Goal: Task Accomplishment & Management: Manage account settings

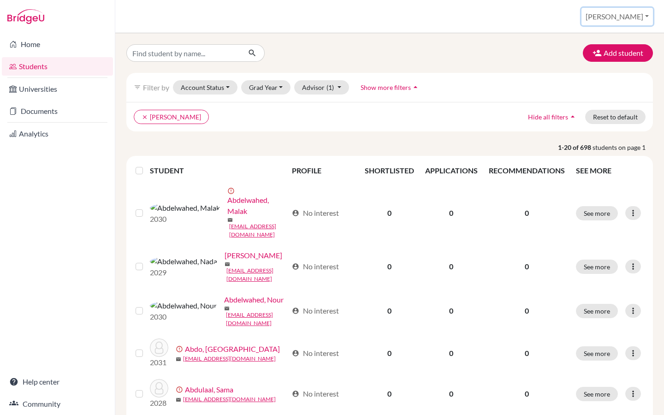
click at [636, 14] on button "[PERSON_NAME]" at bounding box center [616, 17] width 71 height 18
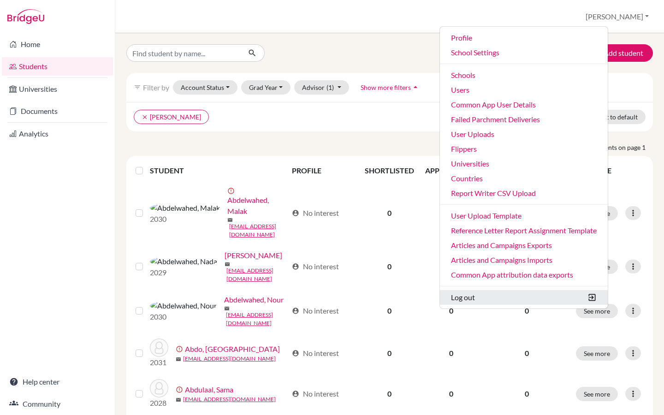
click at [504, 297] on button "Log out" at bounding box center [524, 297] width 168 height 15
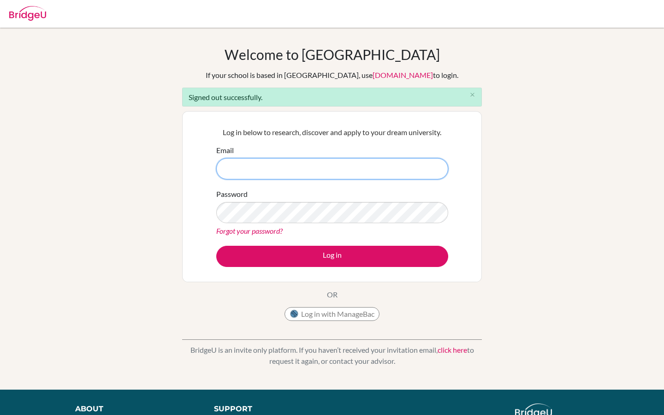
click at [237, 167] on input "Email" at bounding box center [332, 168] width 232 height 21
type input "riya.goyal@cialfo.com.sg"
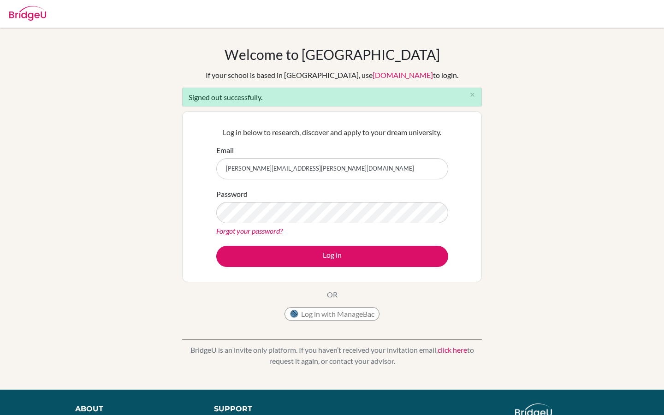
click at [268, 244] on form "Email riya.goyal@cialfo.com.sg Password Forgot your password? Log in" at bounding box center [332, 206] width 232 height 122
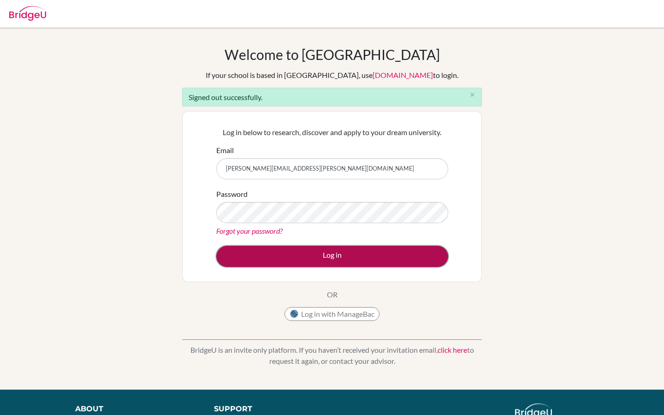
click at [270, 261] on button "Log in" at bounding box center [332, 256] width 232 height 21
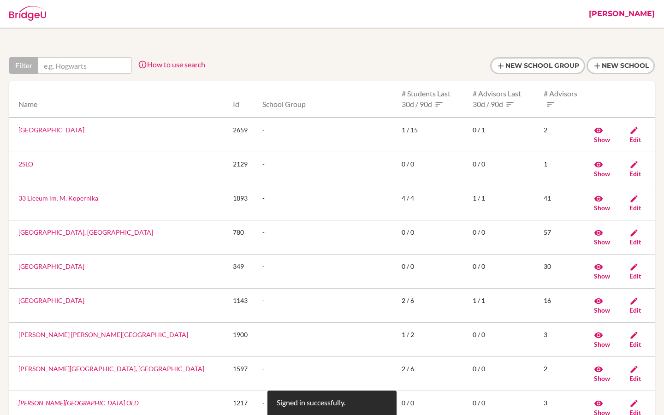
click at [644, 13] on link "[PERSON_NAME]" at bounding box center [621, 14] width 75 height 28
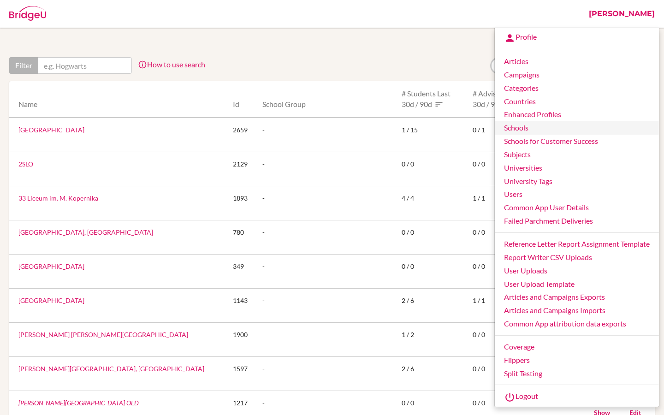
click at [519, 131] on link "Schools" at bounding box center [577, 127] width 164 height 13
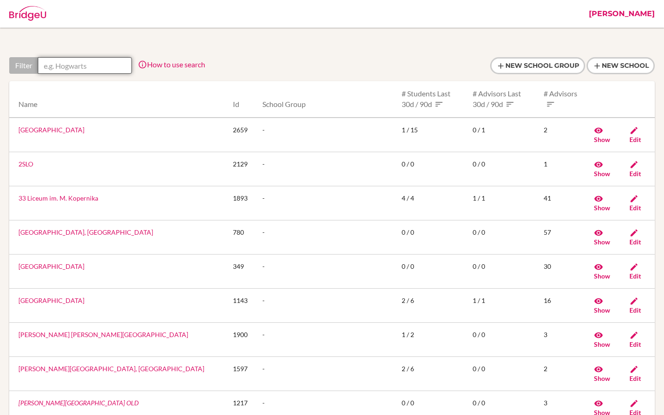
click at [92, 57] on input "text" at bounding box center [85, 65] width 94 height 17
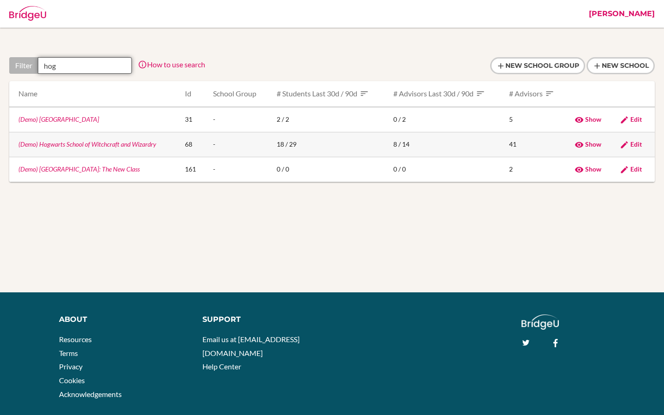
type input "hog"
click at [98, 147] on link "(Demo) Hogwarts School of Witchcraft and Wizardry" at bounding box center [87, 144] width 138 height 8
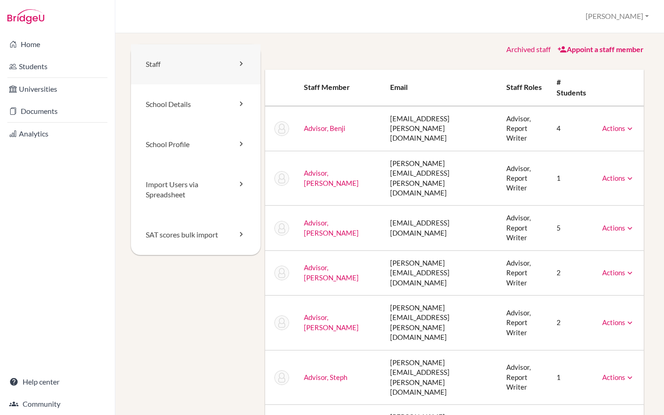
click at [218, 67] on link "Staff" at bounding box center [196, 64] width 130 height 40
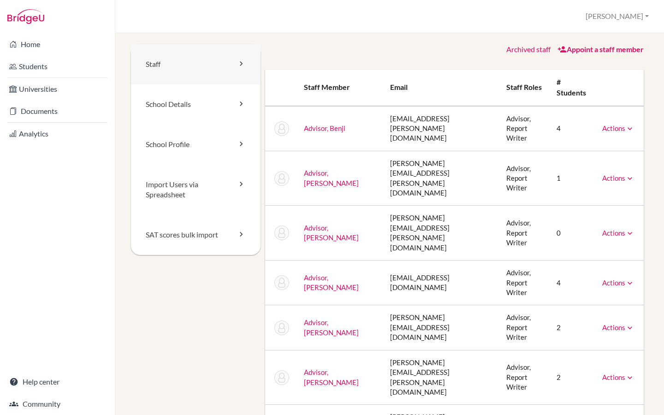
click at [174, 65] on link "Staff" at bounding box center [196, 64] width 130 height 40
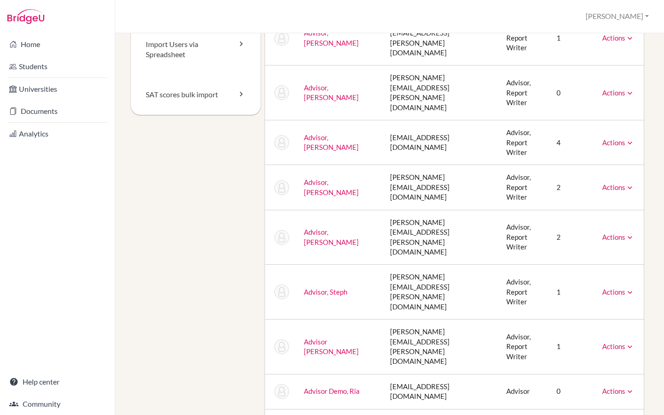
scroll to position [141, 0]
click at [611, 232] on link "Actions" at bounding box center [618, 236] width 32 height 8
click at [383, 165] on td "[PERSON_NAME][EMAIL_ADDRESS][DOMAIN_NAME]" at bounding box center [441, 187] width 116 height 45
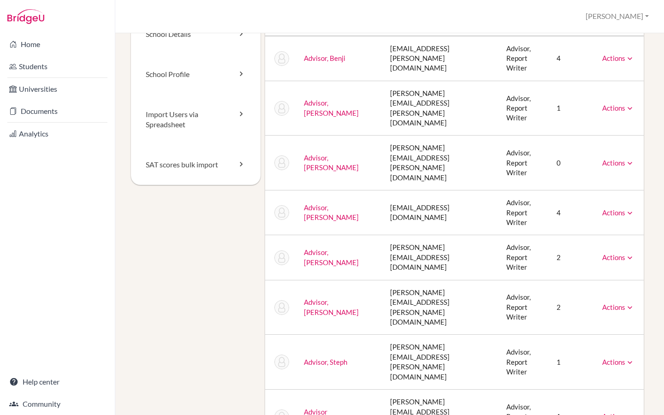
scroll to position [0, 0]
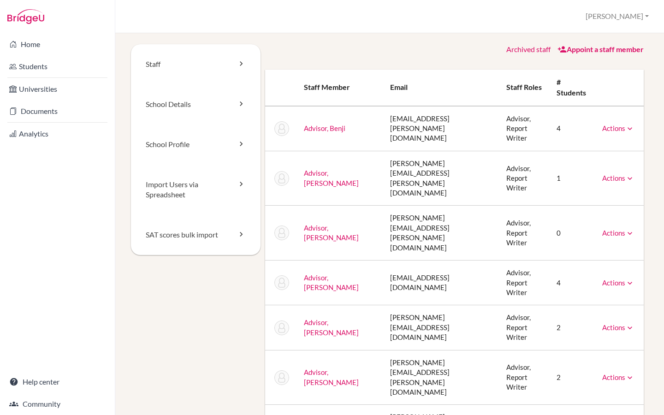
click at [589, 50] on link "Appoint a staff member" at bounding box center [600, 49] width 86 height 9
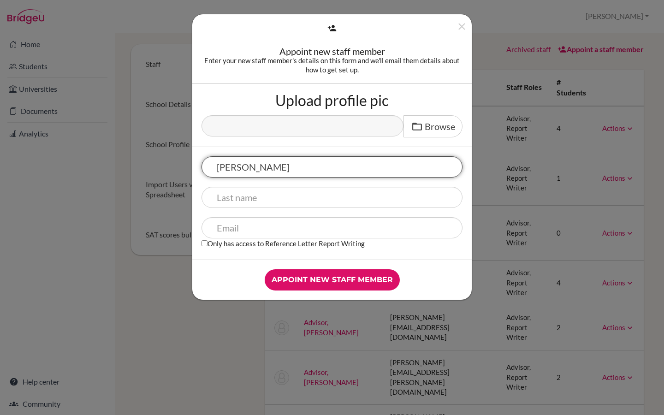
type input "Susmita"
drag, startPoint x: 257, startPoint y: 167, endPoint x: 183, endPoint y: 166, distance: 74.2
click at [183, 166] on div "Appoint new staff member Enter your new staff member's details on this form and…" at bounding box center [332, 207] width 664 height 415
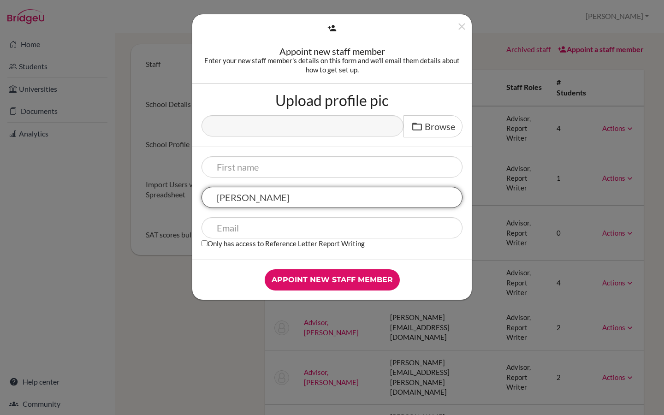
type input "Tanmay Gupta"
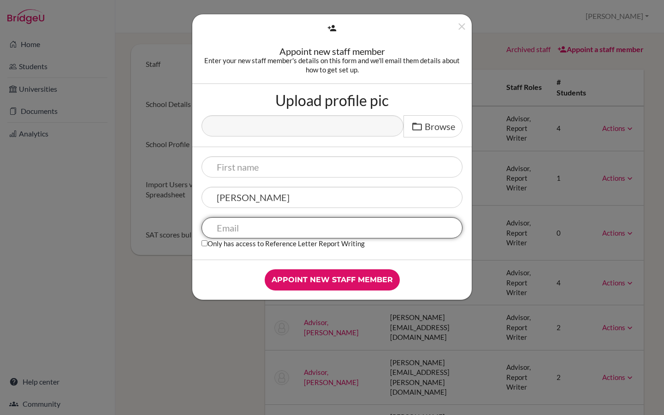
click at [234, 232] on input "text" at bounding box center [331, 227] width 261 height 21
click at [247, 230] on input "tanmaygupta" at bounding box center [331, 227] width 261 height 21
click at [286, 229] on input "tanmay.gupta" at bounding box center [331, 227] width 261 height 21
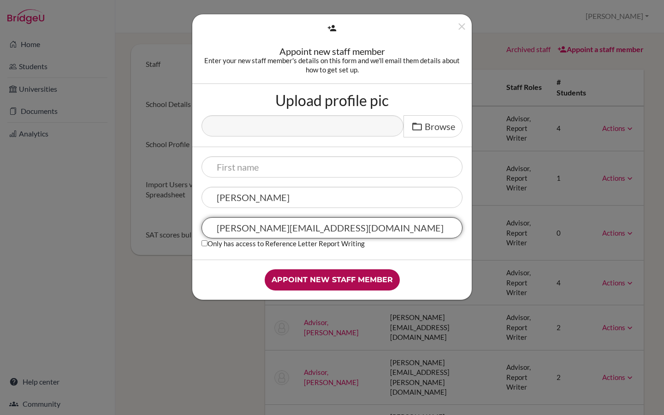
type input "tanmay.gupta+demoadvisor@cialfo.com.sg"
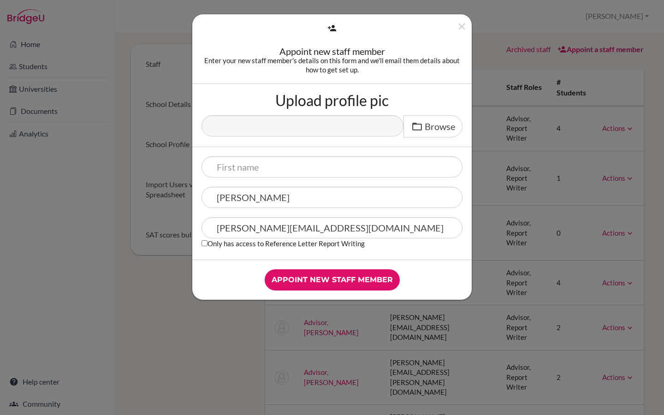
drag, startPoint x: 305, startPoint y: 283, endPoint x: 248, endPoint y: 196, distance: 103.2
click at [248, 196] on form "Upload profile pic Browse Tanmay Gupta tanmay.gupta+demoadvisor@cialfo.com.sg O…" at bounding box center [331, 192] width 279 height 216
drag, startPoint x: 248, startPoint y: 196, endPoint x: 292, endPoint y: 196, distance: 43.8
click at [292, 196] on input "Tanmay Gupta" at bounding box center [331, 197] width 261 height 21
drag, startPoint x: 247, startPoint y: 195, endPoint x: 204, endPoint y: 195, distance: 42.4
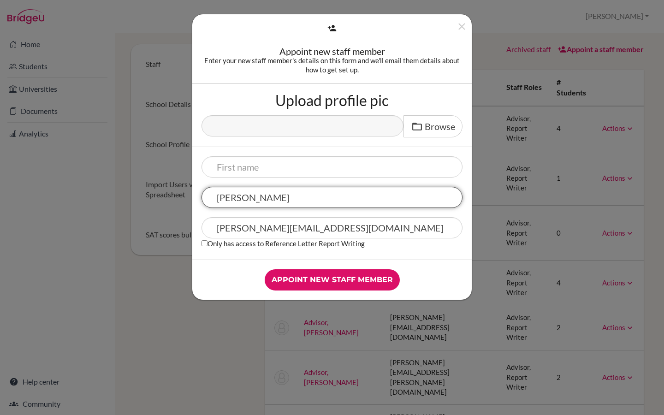
click at [204, 195] on input "Tanmay Gupta" at bounding box center [331, 197] width 261 height 21
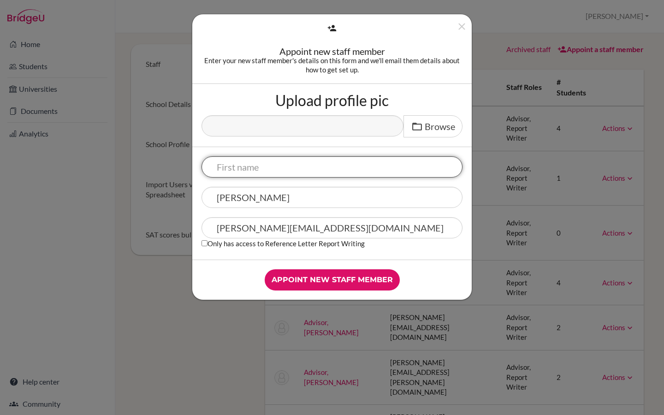
click at [219, 168] on input "text" at bounding box center [331, 166] width 261 height 21
paste input "Tanmay"
type input "Tanmay"
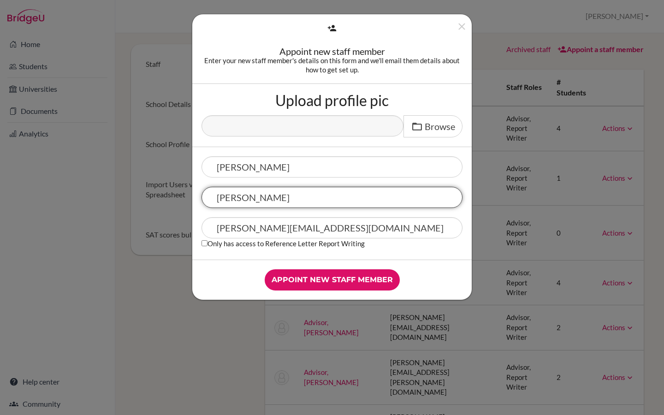
drag, startPoint x: 250, startPoint y: 199, endPoint x: 172, endPoint y: 199, distance: 77.4
click at [172, 199] on div "Appoint new staff member Enter your new staff member's details on this form and…" at bounding box center [332, 207] width 664 height 415
type input "Gupta"
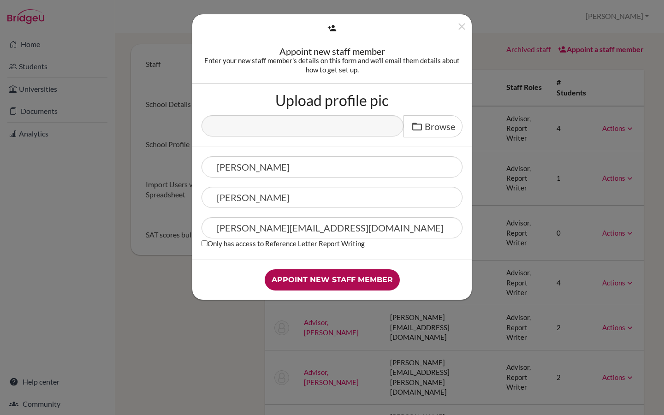
click at [306, 283] on input "Appoint new staff member" at bounding box center [332, 279] width 135 height 21
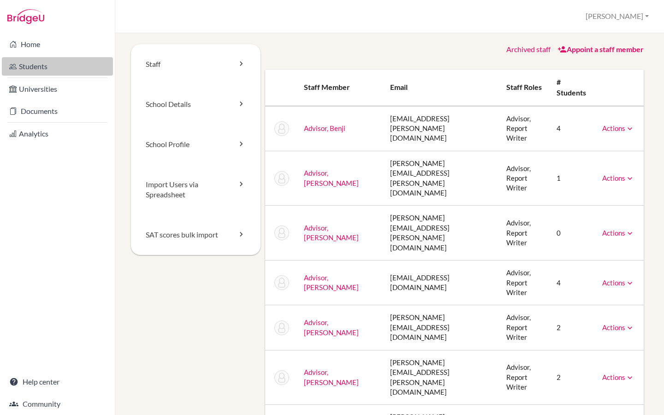
click at [49, 67] on link "Students" at bounding box center [57, 66] width 111 height 18
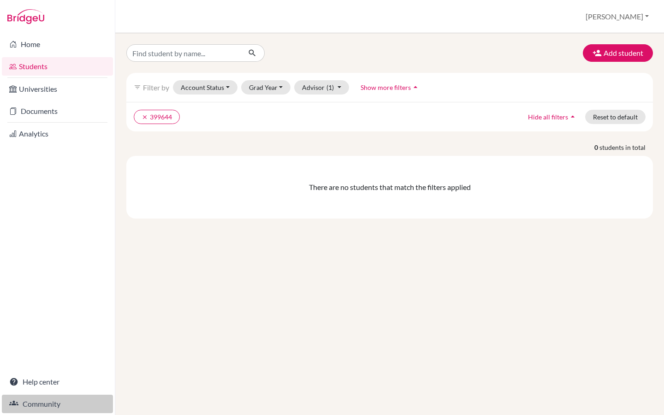
click at [33, 402] on link "Community" at bounding box center [57, 404] width 111 height 18
click at [167, 120] on button "clear 399644" at bounding box center [157, 117] width 46 height 14
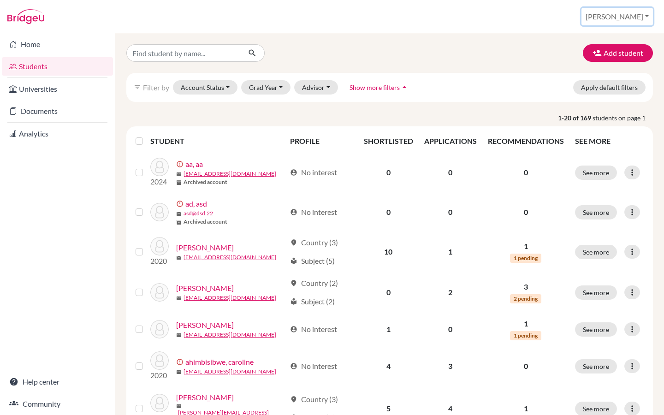
click at [637, 14] on button "[PERSON_NAME]" at bounding box center [616, 17] width 71 height 18
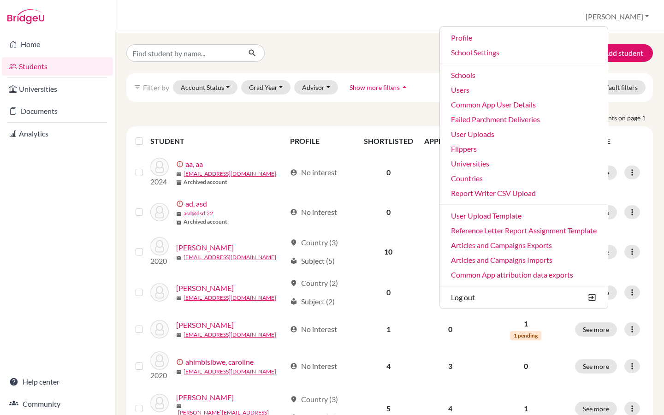
click at [424, 35] on div "Add student filter_list Filter by Account Status Active accounts Archived accou…" at bounding box center [389, 224] width 548 height 382
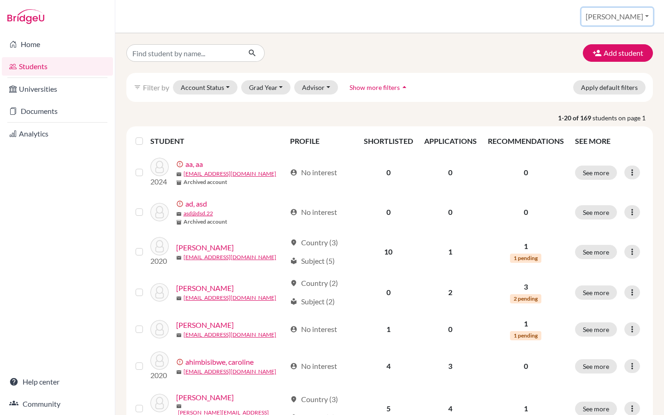
click at [640, 21] on button "[PERSON_NAME]" at bounding box center [616, 17] width 71 height 18
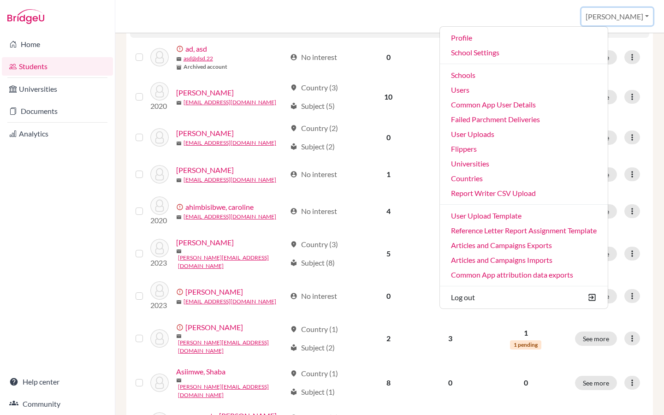
scroll to position [283, 0]
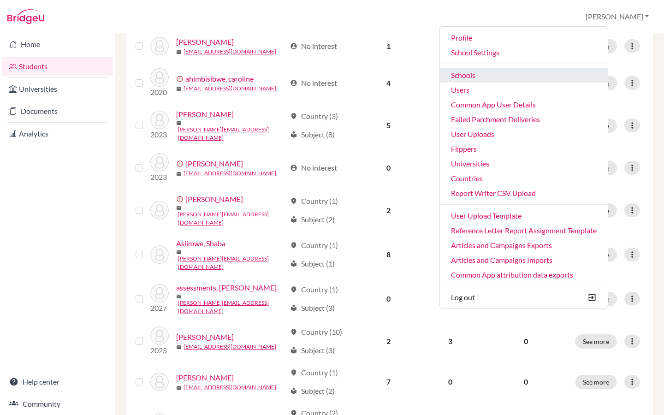
click at [517, 77] on link "Schools" at bounding box center [524, 75] width 168 height 15
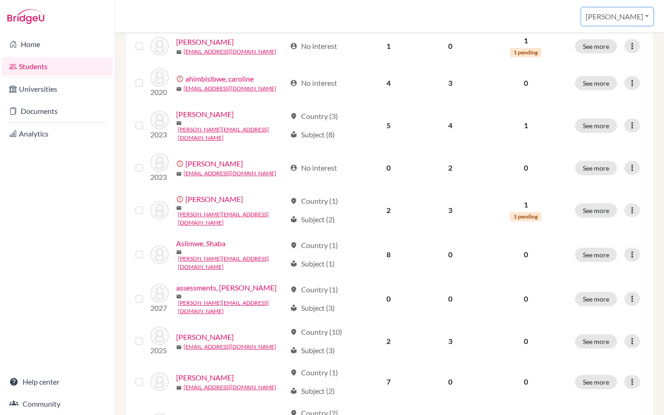
click at [636, 19] on button "[PERSON_NAME]" at bounding box center [616, 17] width 71 height 18
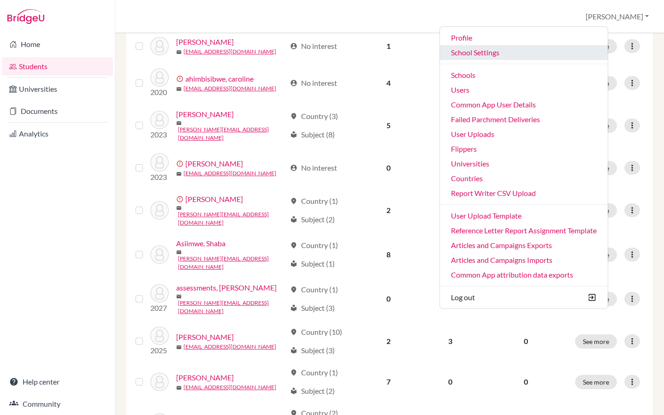
click at [522, 50] on link "School Settings" at bounding box center [524, 52] width 168 height 15
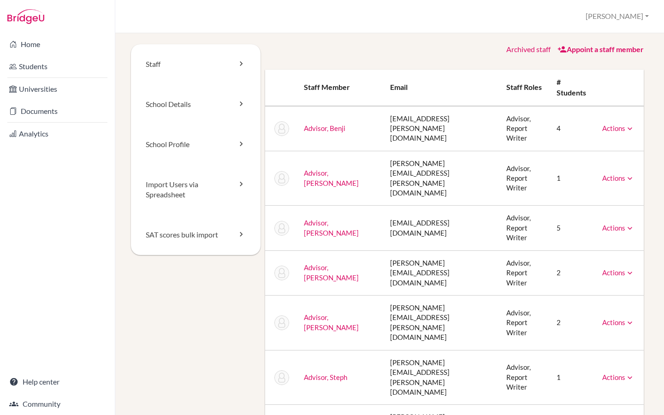
click at [582, 51] on link "Appoint a staff member" at bounding box center [600, 49] width 86 height 9
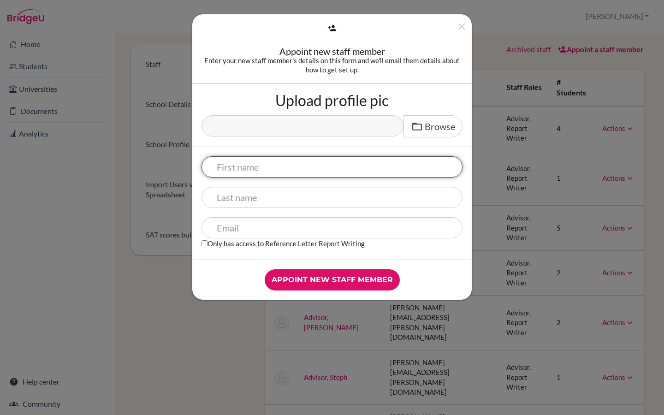
paste input "[PERSON_NAME]"
drag, startPoint x: 253, startPoint y: 166, endPoint x: 296, endPoint y: 170, distance: 43.9
click at [296, 170] on input "Ramona Stephen" at bounding box center [331, 166] width 261 height 21
type input "Ramona"
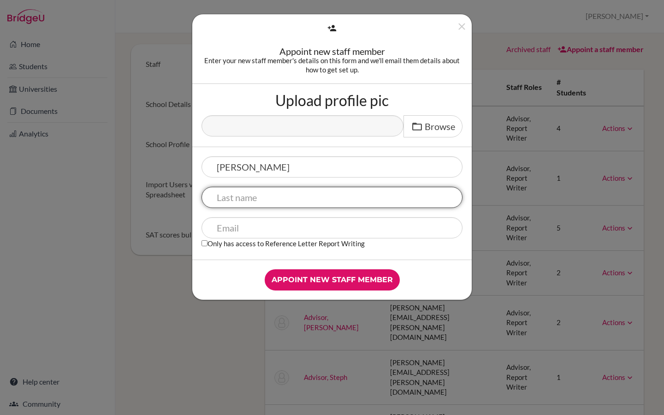
click at [268, 191] on input "text" at bounding box center [331, 197] width 261 height 21
paste input "Stephen"
type input "Stephen"
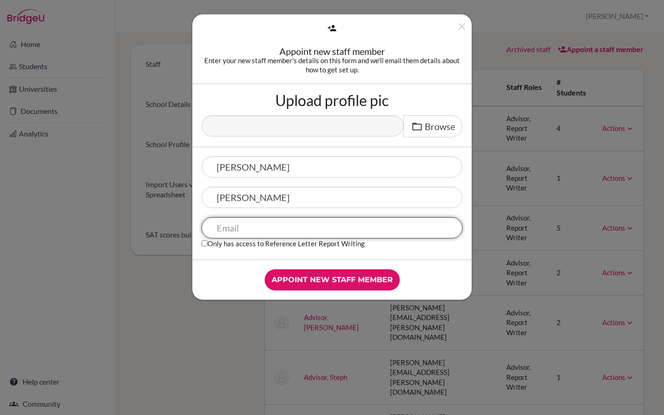
click at [229, 230] on input "text" at bounding box center [331, 227] width 261 height 21
type input "r"
click at [224, 229] on input "Ramona.stephen@demoadvisor@cialfo.com.sg" at bounding box center [331, 227] width 261 height 21
click at [289, 229] on input "ramona.stephen@demoadvisor@cialfo.com.sg" at bounding box center [331, 227] width 261 height 21
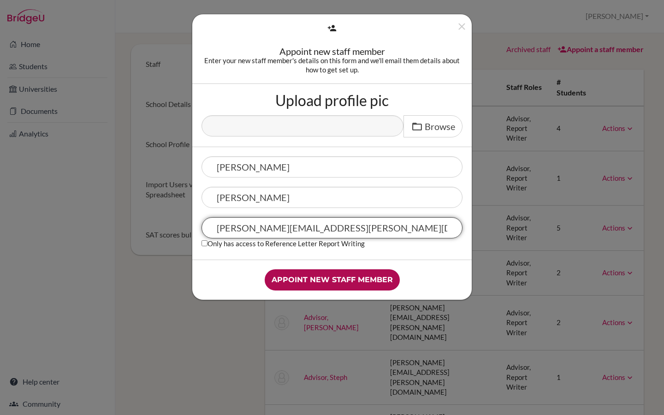
type input "[PERSON_NAME][EMAIL_ADDRESS][PERSON_NAME][DOMAIN_NAME]"
click at [318, 282] on input "Appoint new staff member" at bounding box center [332, 279] width 135 height 21
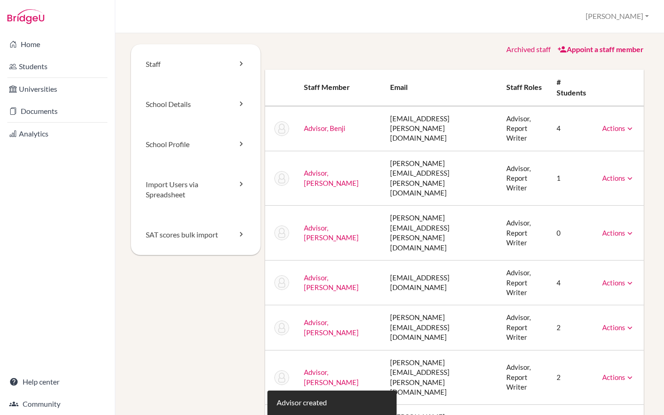
click at [587, 52] on link "Appoint a staff member" at bounding box center [600, 49] width 86 height 9
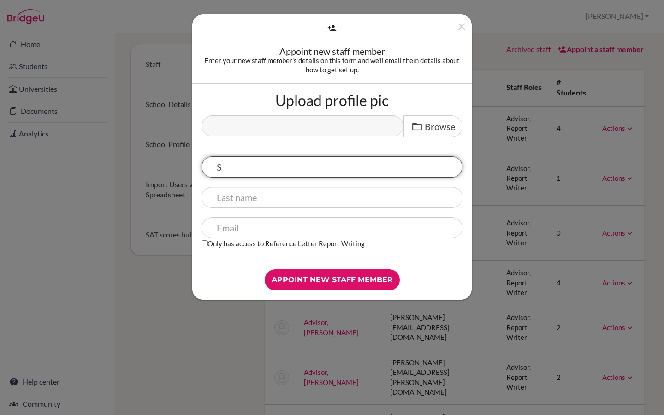
drag, startPoint x: 241, startPoint y: 171, endPoint x: 216, endPoint y: 170, distance: 24.9
click at [216, 170] on input "S" at bounding box center [331, 166] width 261 height 21
paste input "[PERSON_NAME]"
click at [248, 165] on input "[PERSON_NAME]" at bounding box center [331, 166] width 261 height 21
click at [254, 167] on input "[PERSON_NAME]" at bounding box center [331, 166] width 261 height 21
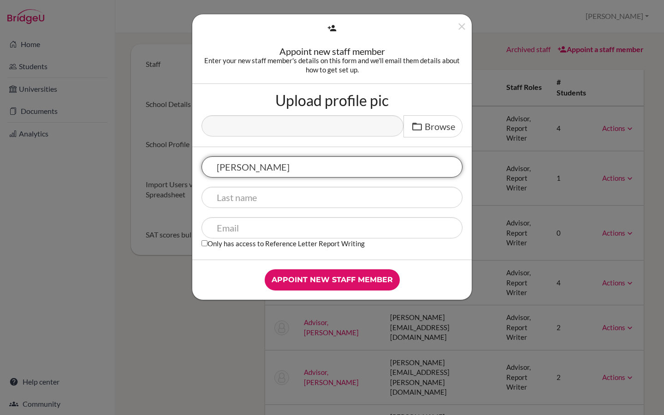
drag, startPoint x: 252, startPoint y: 166, endPoint x: 307, endPoint y: 166, distance: 55.3
click at [307, 166] on input "Susmita Paul Rathi" at bounding box center [331, 166] width 261 height 21
type input "Susmita"
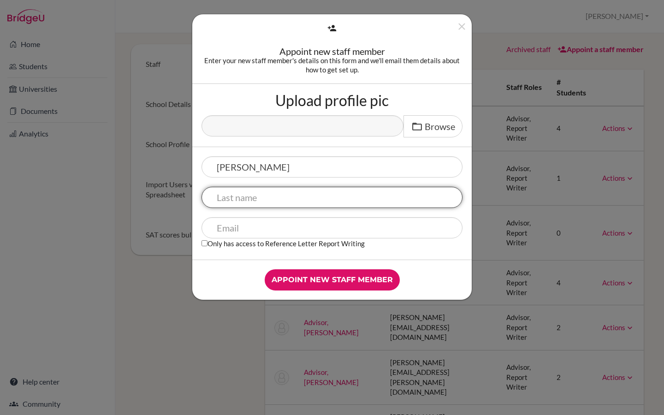
click at [279, 197] on input "text" at bounding box center [331, 197] width 261 height 21
paste input "Paul Rathi"
type input "Paul Rathi"
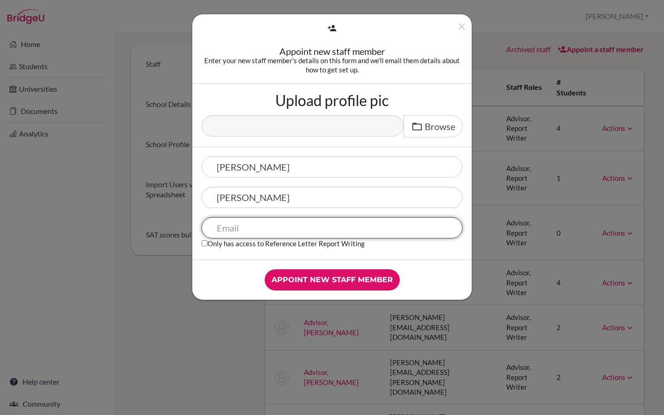
click at [234, 237] on input "text" at bounding box center [331, 227] width 261 height 21
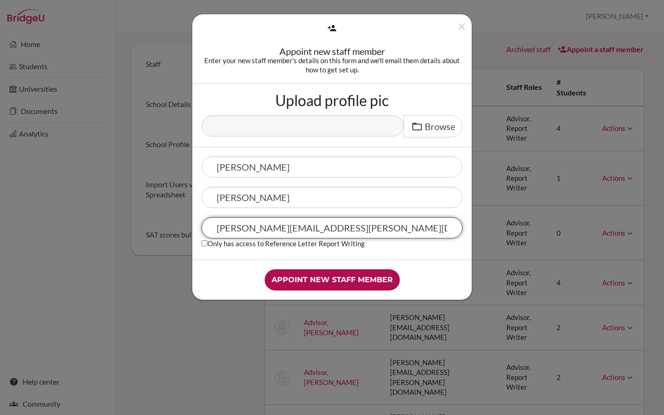
type input "susmita.paul+demoadvisor@cialfo.com.sg"
click at [308, 277] on input "Appoint new staff member" at bounding box center [332, 279] width 135 height 21
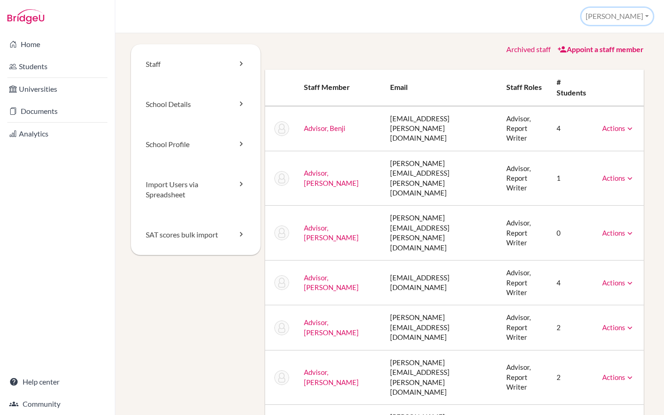
click at [636, 16] on button "[PERSON_NAME]" at bounding box center [616, 16] width 71 height 17
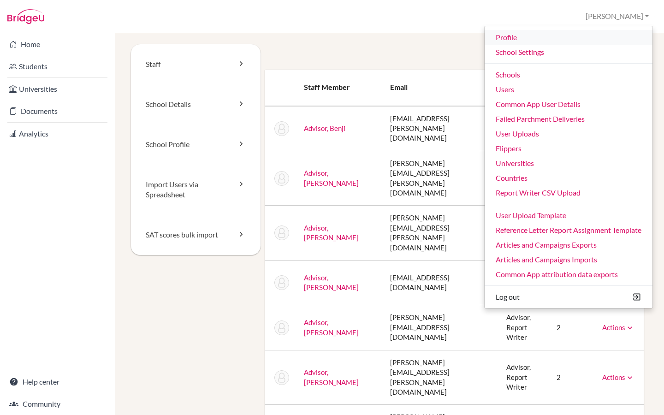
click at [534, 37] on link "Profile" at bounding box center [568, 37] width 168 height 15
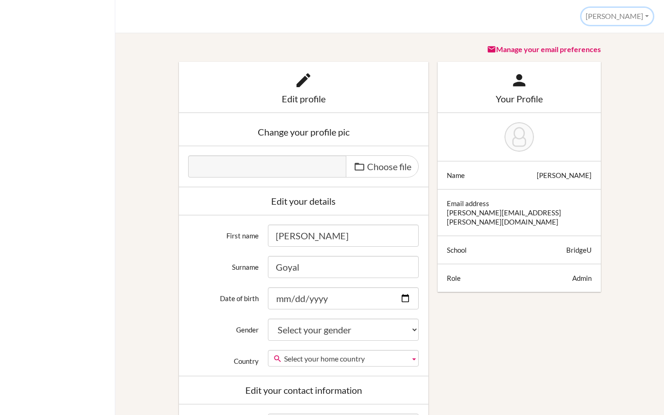
click at [640, 17] on button "[PERSON_NAME]" at bounding box center [616, 16] width 71 height 17
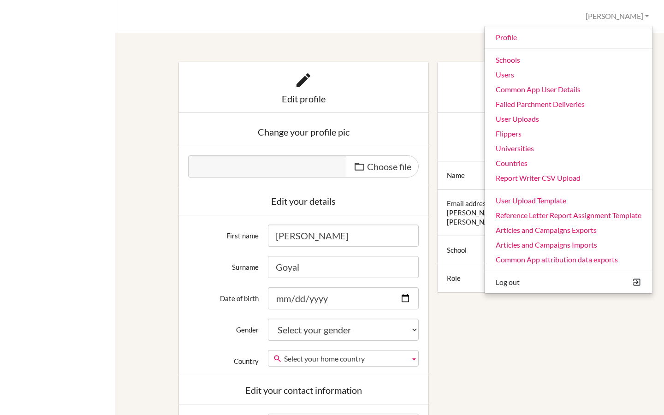
click at [456, 99] on div "Your Profile" at bounding box center [519, 98] width 145 height 9
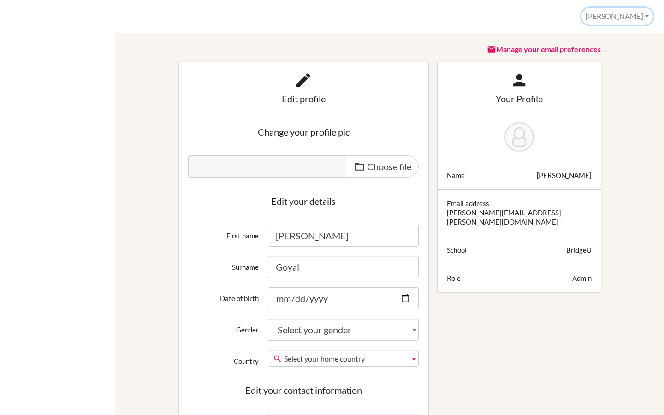
click at [634, 21] on button "[PERSON_NAME]" at bounding box center [616, 16] width 71 height 17
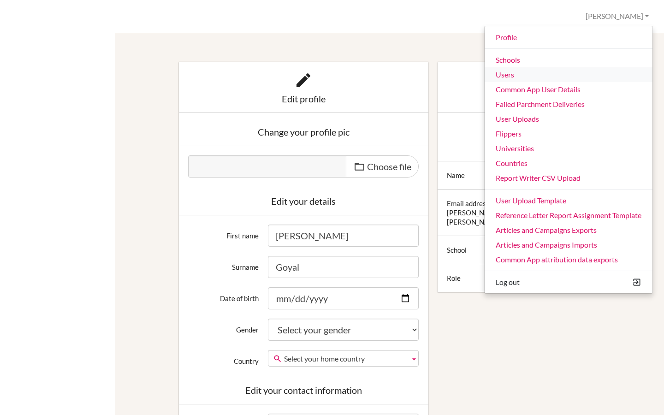
click at [519, 76] on link "Users" at bounding box center [568, 74] width 168 height 15
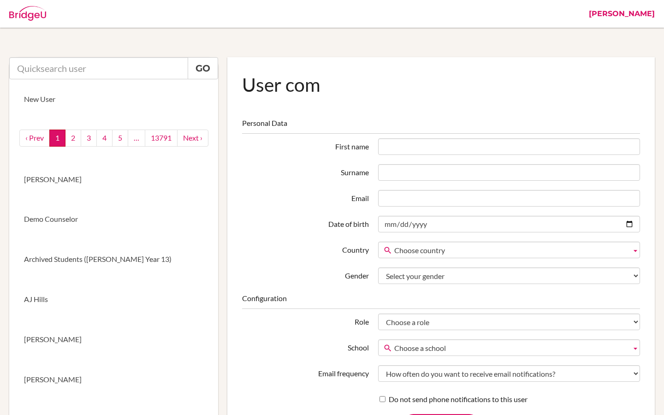
click at [640, 12] on link "[PERSON_NAME]" at bounding box center [621, 14] width 75 height 28
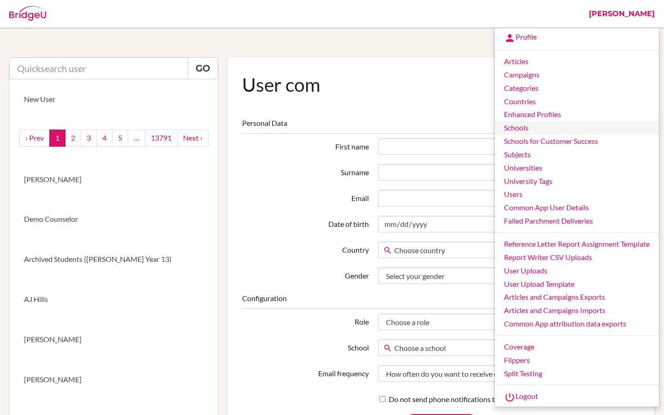
click at [519, 127] on link "Schools" at bounding box center [577, 127] width 164 height 13
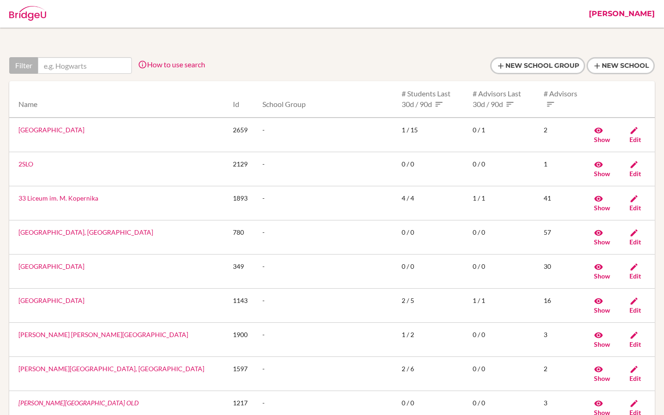
click at [644, 15] on link "[PERSON_NAME]" at bounding box center [621, 14] width 75 height 28
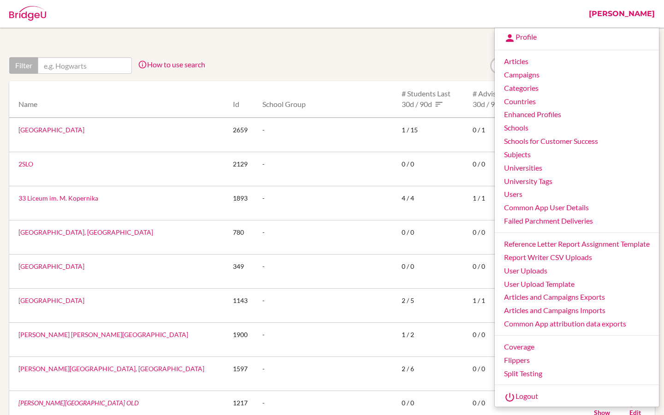
click div "Filter How to use search Filter by school name, accessible country (e.g. United…"
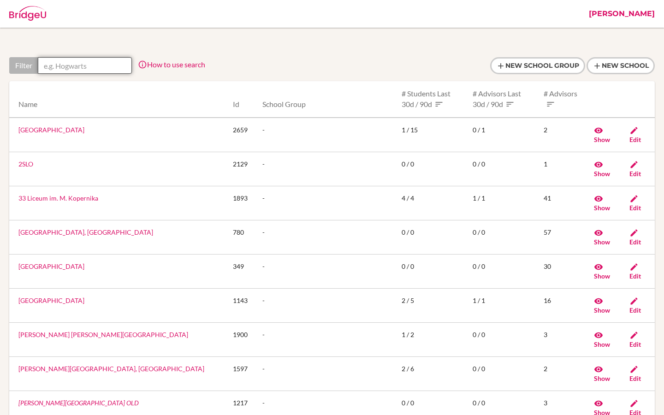
click input "text"
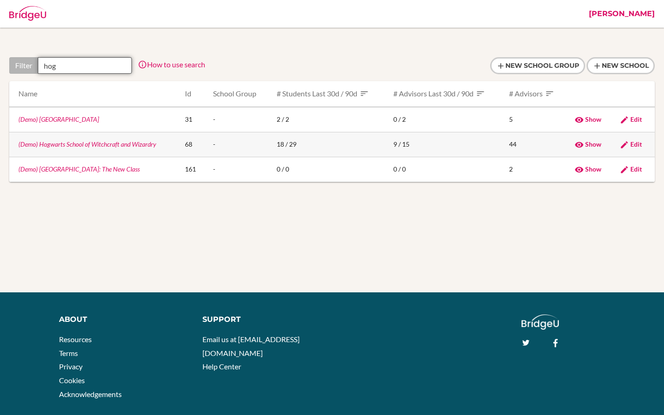
type input "hog"
click link "(Demo) Hogwarts School of Witchcraft and Wizardry"
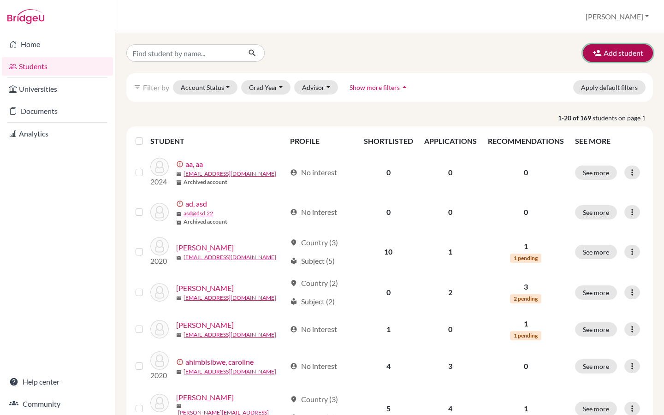
click at [599, 59] on button "Add student" at bounding box center [618, 53] width 70 height 18
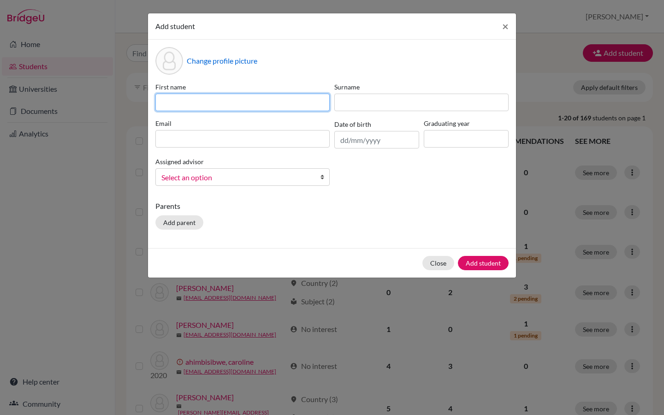
click at [215, 106] on input at bounding box center [242, 103] width 174 height 18
type input "[PERSON_NAME]"
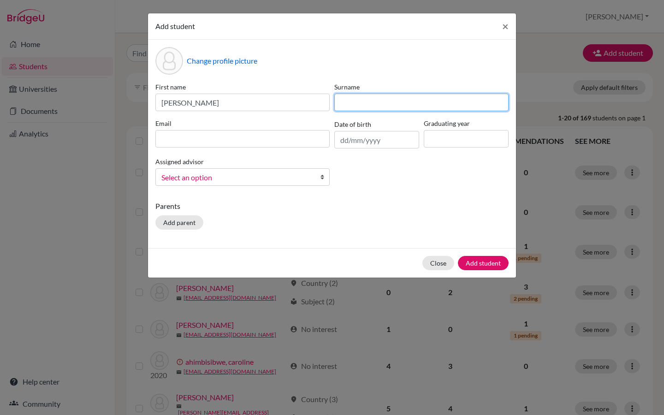
click at [359, 94] on input at bounding box center [421, 103] width 174 height 18
type input "G"
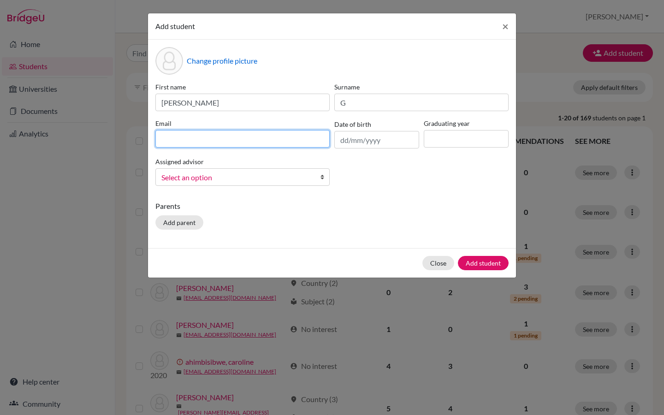
click at [210, 136] on input at bounding box center [242, 139] width 174 height 18
type input "[EMAIL_ADDRESS][DOMAIN_NAME]"
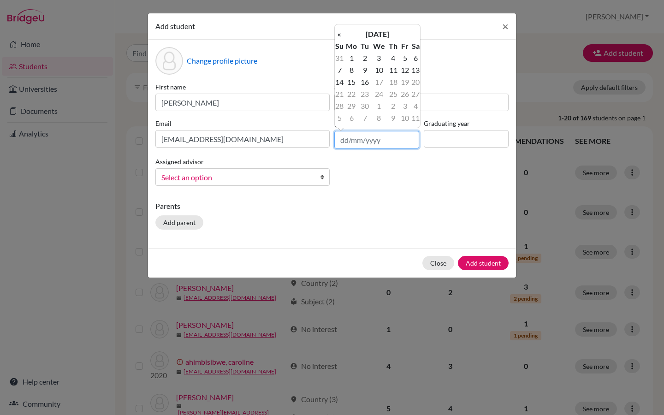
click at [392, 137] on input "text" at bounding box center [376, 140] width 85 height 18
click at [383, 168] on div "First name [PERSON_NAME] Surname G Email [EMAIL_ADDRESS][DOMAIN_NAME] Date of b…" at bounding box center [332, 137] width 358 height 111
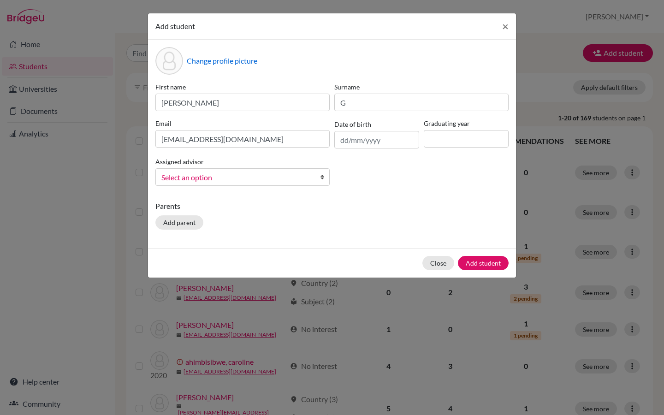
click at [323, 180] on b at bounding box center [324, 177] width 9 height 17
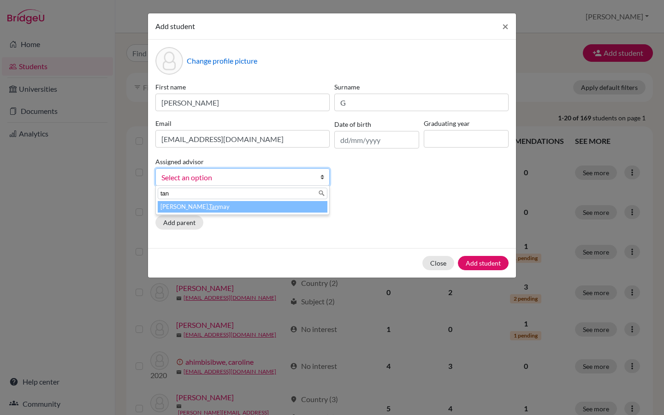
type input "tan"
click at [233, 206] on li "[PERSON_NAME], [PERSON_NAME]" at bounding box center [243, 207] width 170 height 12
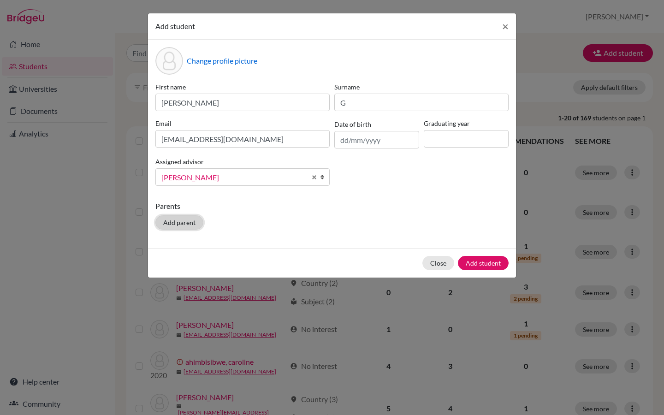
click at [187, 221] on button "Add parent" at bounding box center [179, 222] width 48 height 14
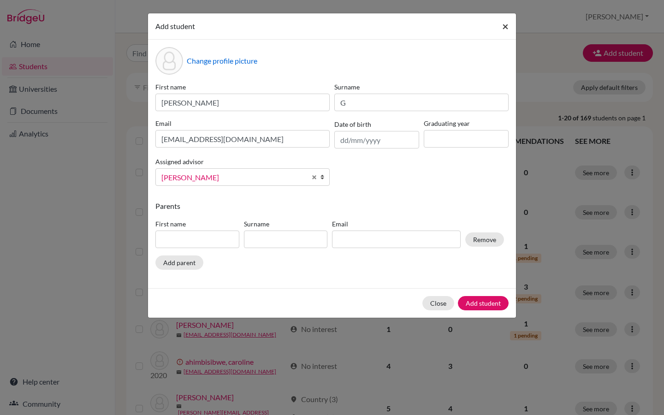
click at [506, 24] on span "×" at bounding box center [505, 25] width 6 height 13
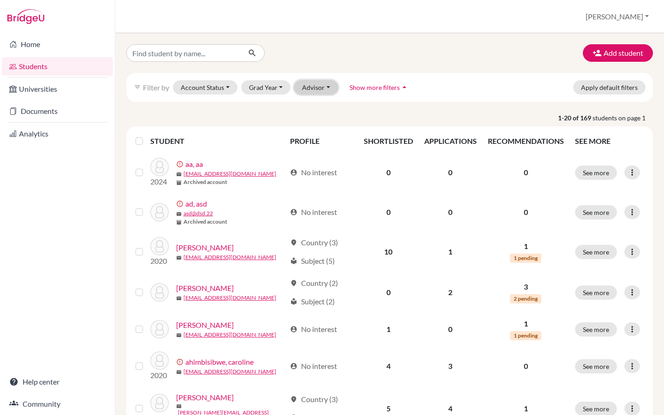
click at [309, 82] on button "Advisor" at bounding box center [316, 87] width 44 height 14
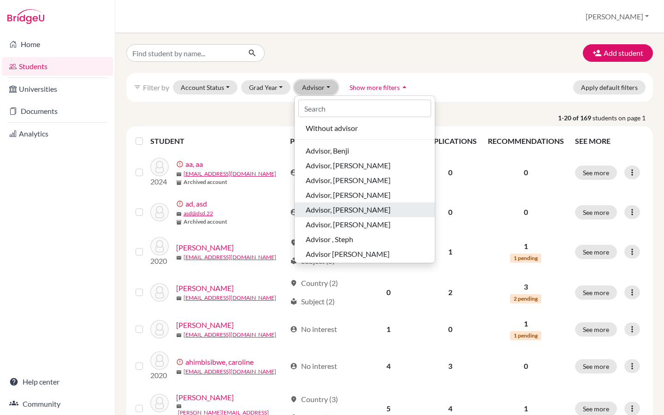
scroll to position [14, 0]
click at [321, 210] on span "Advisor, Riya" at bounding box center [348, 210] width 85 height 11
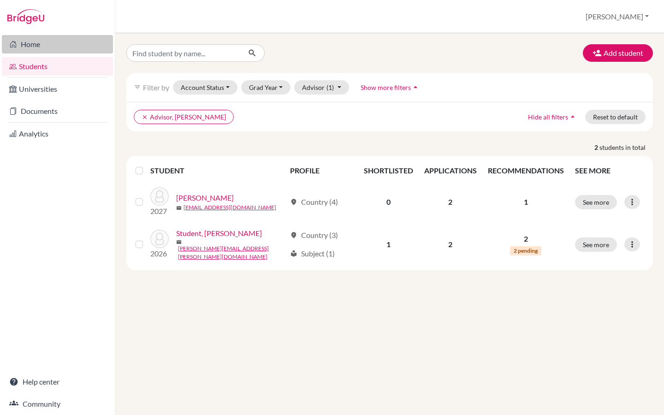
click at [56, 49] on link "Home" at bounding box center [57, 44] width 111 height 18
click at [213, 91] on button "Account Status" at bounding box center [205, 87] width 65 height 14
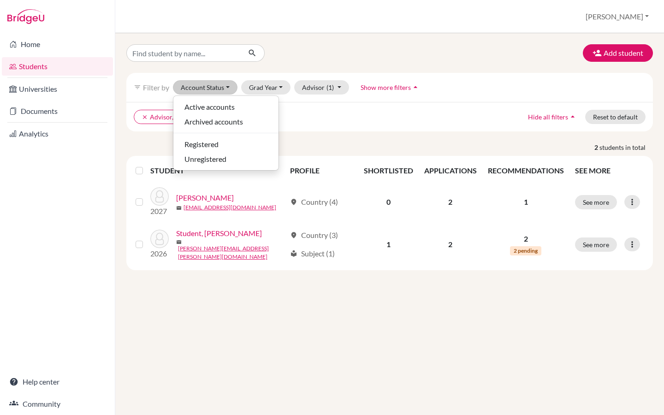
click at [315, 127] on div "clear Advisor, Riya Hide all filters arrow_drop_up Reset to default" at bounding box center [389, 116] width 526 height 29
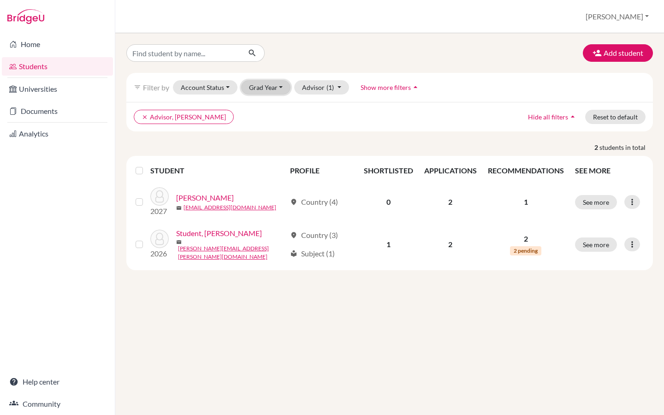
click at [273, 82] on button "Grad Year" at bounding box center [266, 87] width 50 height 14
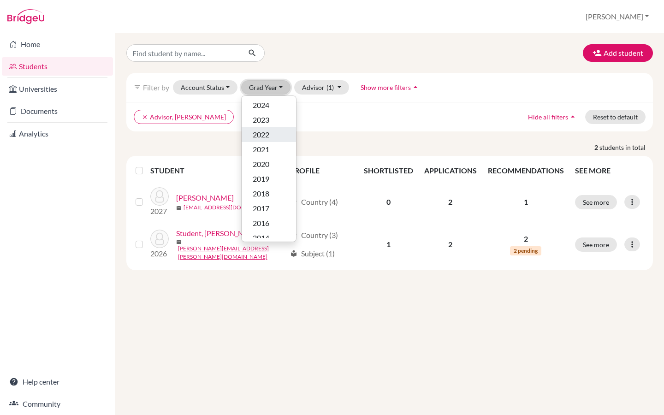
scroll to position [52, 0]
click at [353, 117] on ul "clear Advisor, Riya" at bounding box center [326, 117] width 384 height 14
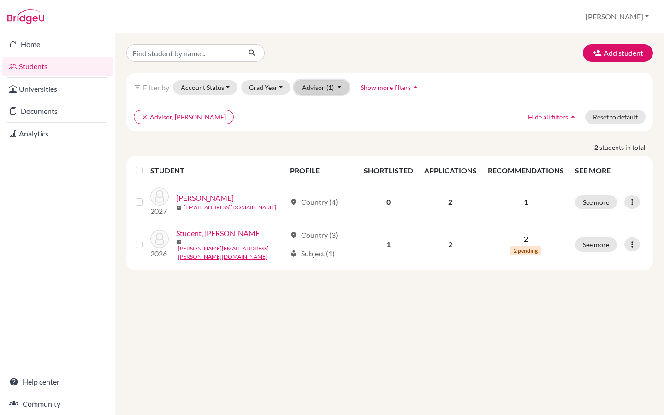
click at [317, 86] on button "Advisor (1)" at bounding box center [321, 87] width 55 height 14
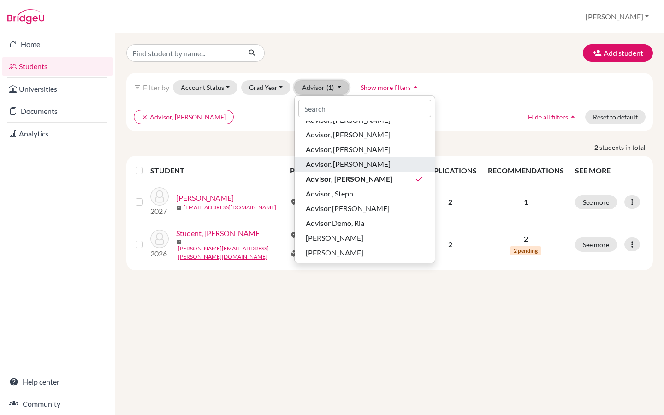
scroll to position [49, 0]
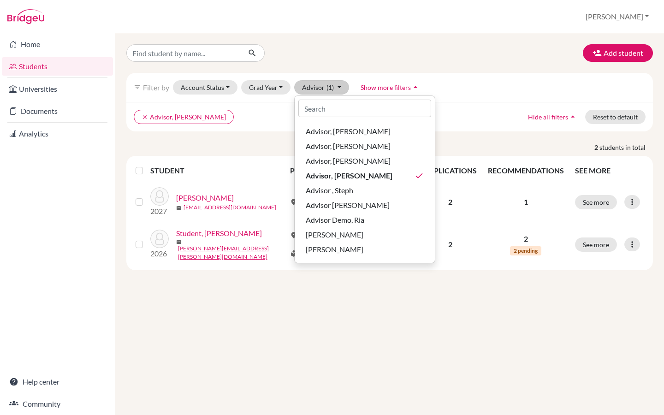
click at [256, 133] on div "Add student filter_list Filter by Account Status Active accounts Archived accou…" at bounding box center [389, 157] width 526 height 226
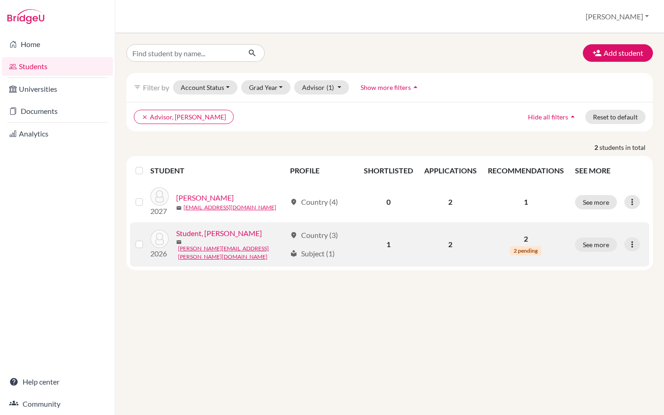
click at [147, 239] on label at bounding box center [147, 239] width 0 height 0
click at [0, 0] on input "checkbox" at bounding box center [0, 0] width 0 height 0
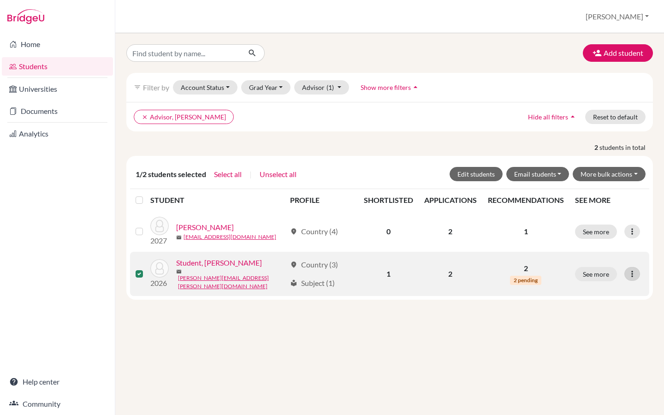
click at [637, 273] on icon at bounding box center [631, 273] width 9 height 9
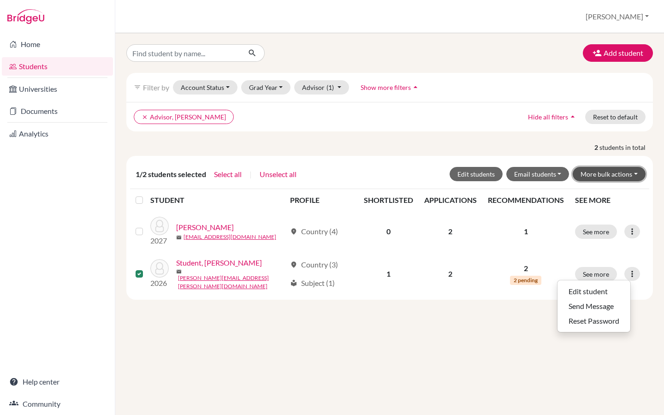
click at [623, 174] on button "More bulk actions" at bounding box center [608, 174] width 73 height 14
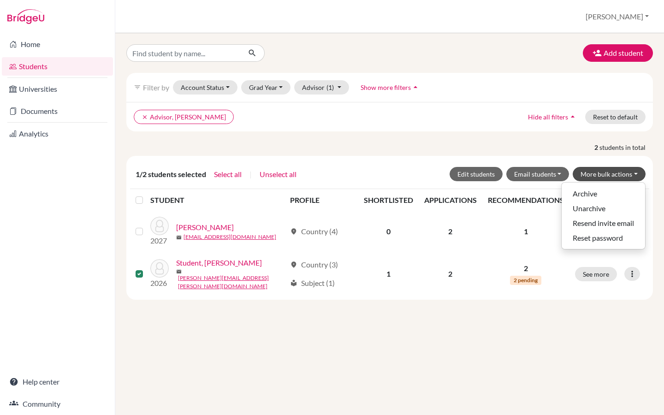
click at [307, 298] on div "Add student filter_list Filter by Account Status Active accounts Archived accou…" at bounding box center [389, 224] width 548 height 382
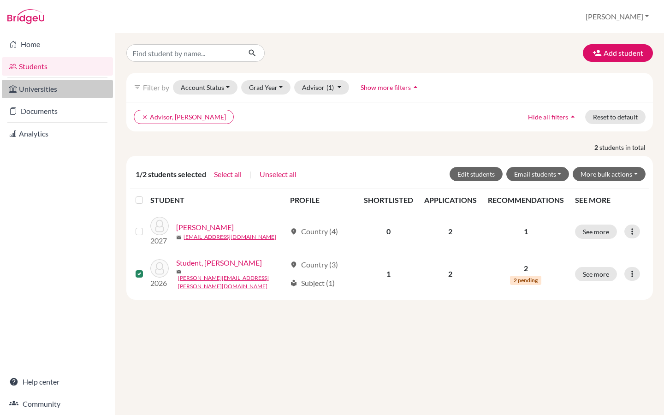
click at [55, 93] on link "Universities" at bounding box center [57, 89] width 111 height 18
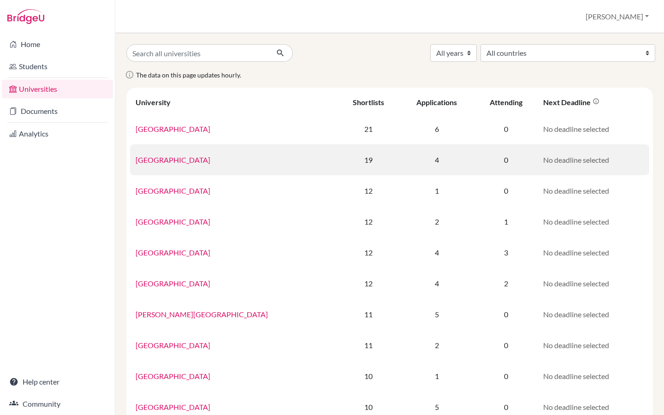
scroll to position [2, 0]
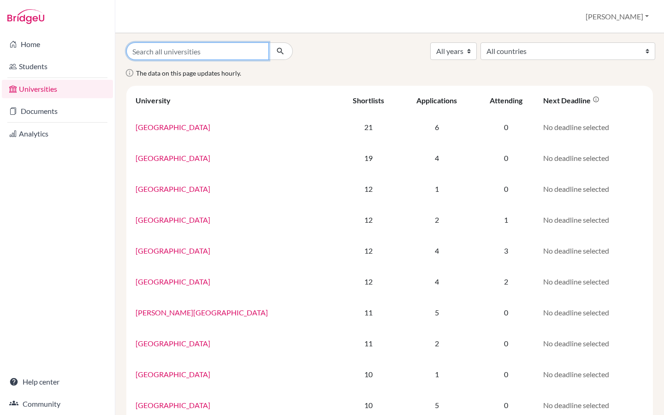
click at [174, 54] on input "Search all universities" at bounding box center [197, 51] width 142 height 18
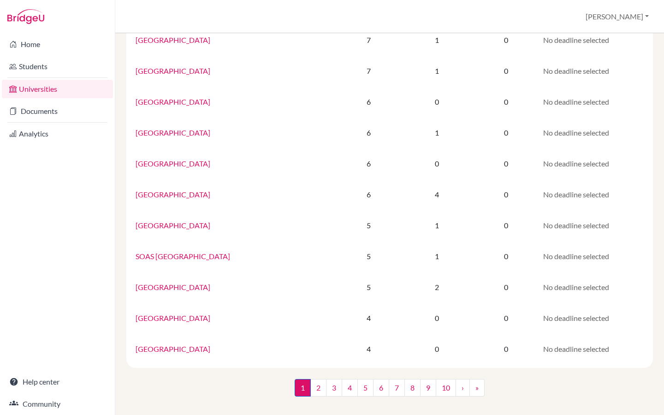
scroll to position [0, 0]
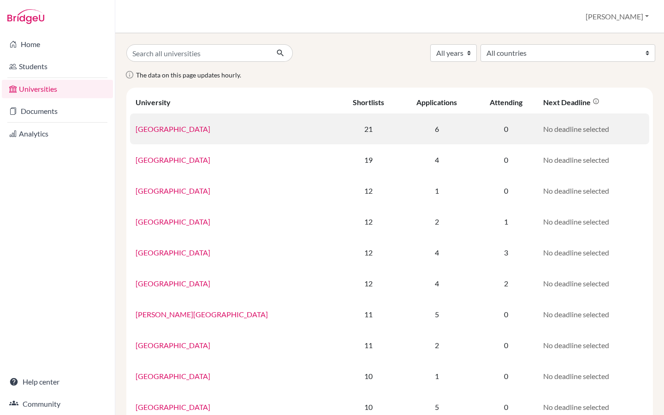
drag, startPoint x: 203, startPoint y: 130, endPoint x: 136, endPoint y: 129, distance: 67.3
click at [136, 129] on td "[GEOGRAPHIC_DATA]" at bounding box center [234, 128] width 208 height 31
copy link "[GEOGRAPHIC_DATA]"
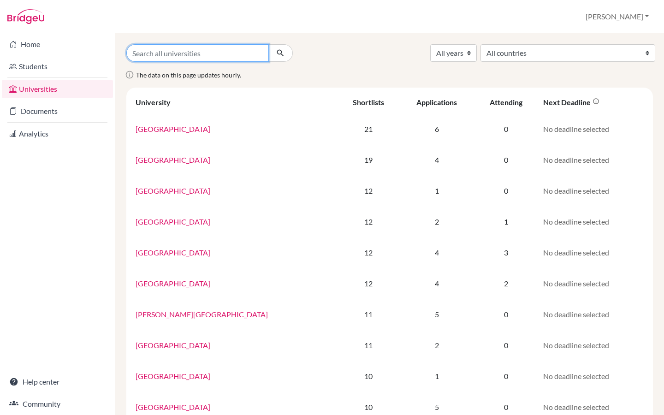
click at [172, 44] on input "Search all universities" at bounding box center [197, 53] width 142 height 18
paste input "[GEOGRAPHIC_DATA]"
type input "[GEOGRAPHIC_DATA]"
click at [281, 52] on icon "submit" at bounding box center [280, 52] width 9 height 9
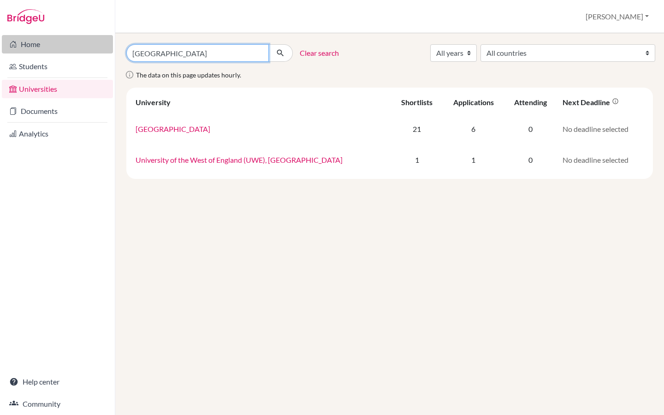
drag, startPoint x: 214, startPoint y: 52, endPoint x: 109, endPoint y: 53, distance: 105.1
click at [109, 53] on div "Home Students Universities Documents Analytics Help center Community Universiti…" at bounding box center [332, 207] width 664 height 415
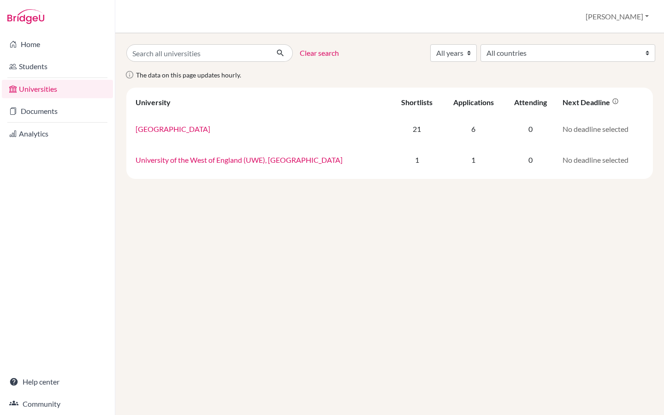
click at [307, 55] on link "Clear search" at bounding box center [319, 52] width 39 height 11
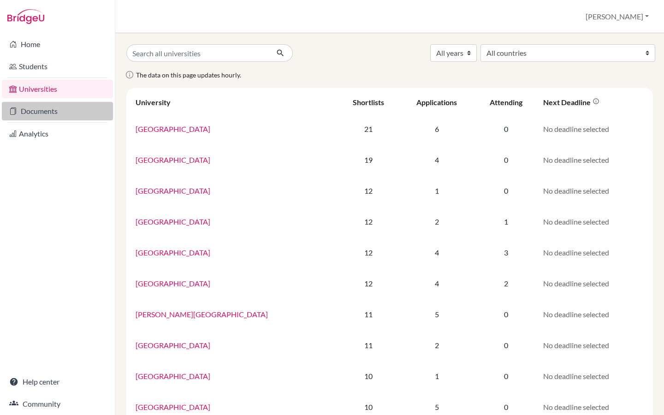
click at [60, 108] on link "Documents" at bounding box center [57, 111] width 111 height 18
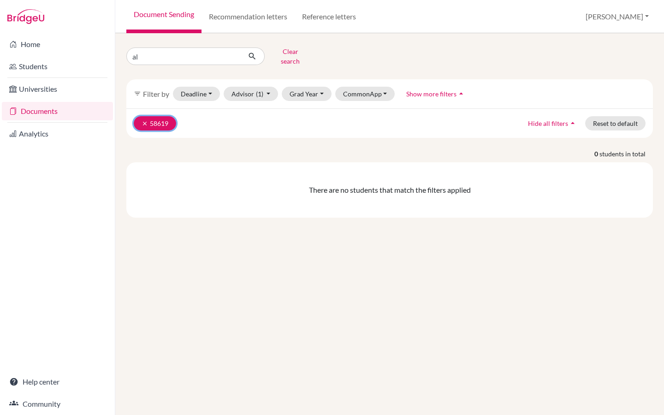
click at [144, 120] on icon "clear" at bounding box center [144, 123] width 6 height 6
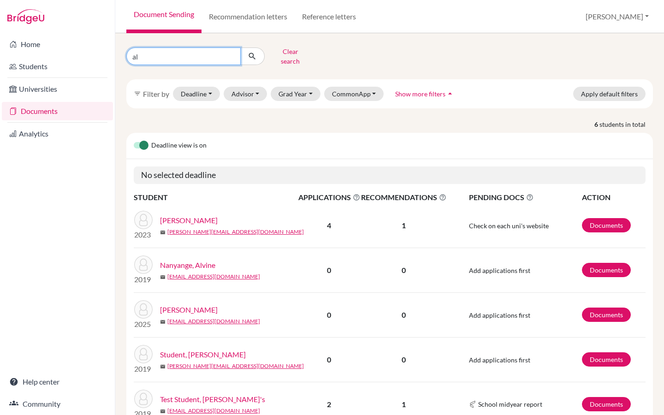
drag, startPoint x: 169, startPoint y: 53, endPoint x: 127, endPoint y: 53, distance: 42.4
click at [127, 53] on input "al" at bounding box center [183, 56] width 114 height 18
type input "riya"
click at [248, 55] on icon "submit" at bounding box center [252, 56] width 9 height 9
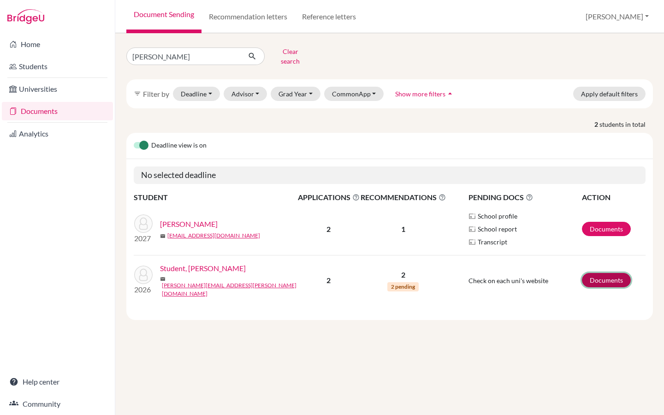
click at [610, 273] on link "Documents" at bounding box center [606, 280] width 49 height 14
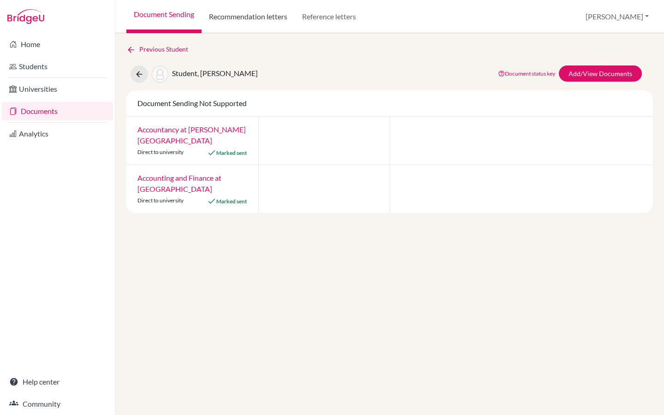
click at [251, 22] on link "Recommendation letters" at bounding box center [247, 16] width 93 height 33
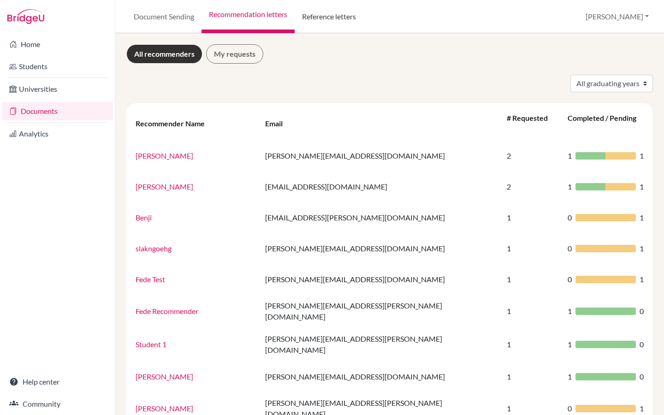
click at [333, 18] on link "Reference letters" at bounding box center [329, 16] width 69 height 33
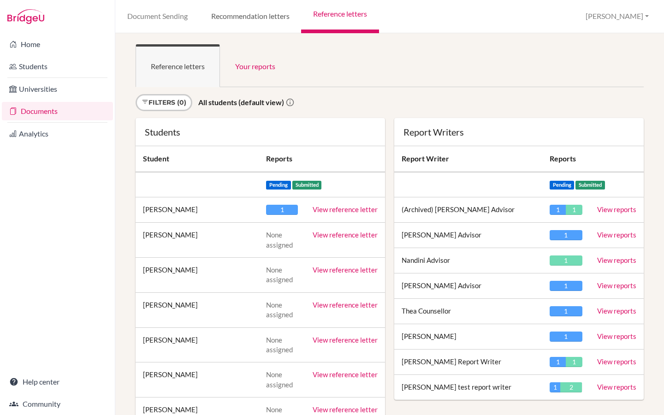
click at [248, 17] on link "Recommendation letters" at bounding box center [250, 16] width 102 height 33
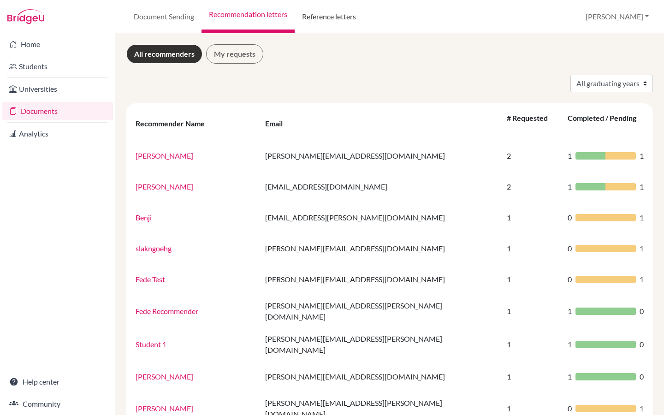
click at [325, 15] on link "Reference letters" at bounding box center [329, 16] width 69 height 33
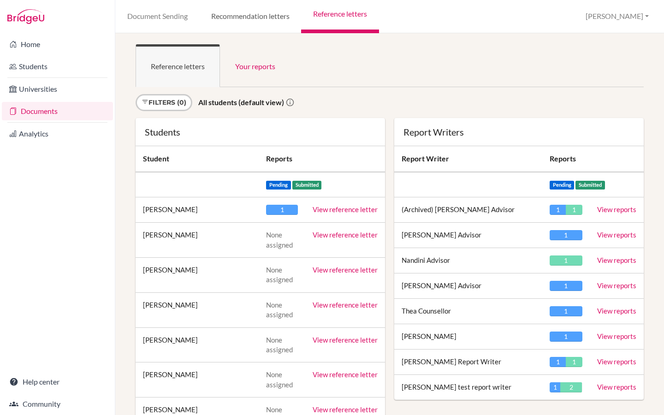
click at [259, 17] on link "Recommendation letters" at bounding box center [250, 16] width 102 height 33
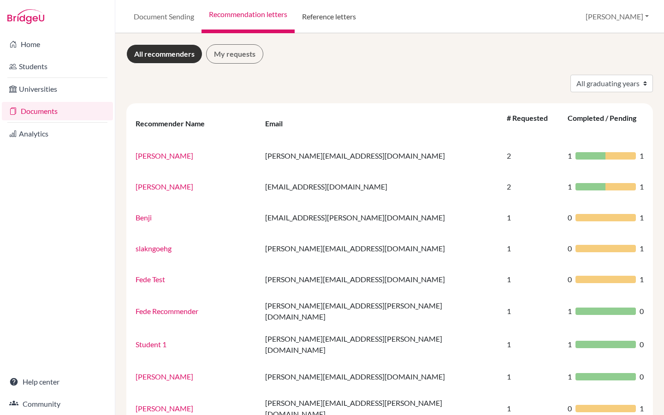
click at [329, 21] on link "Reference letters" at bounding box center [329, 16] width 69 height 33
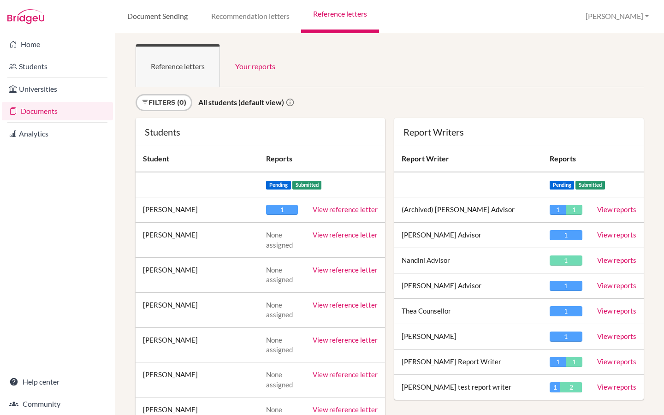
click at [170, 15] on link "Document Sending" at bounding box center [157, 16] width 84 height 33
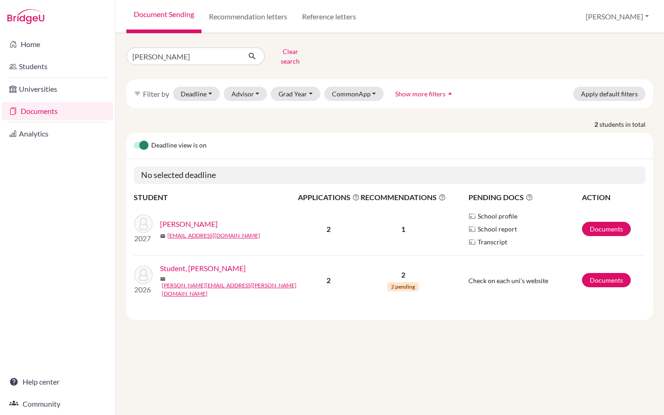
click at [185, 266] on link "Student, [PERSON_NAME]" at bounding box center [203, 268] width 86 height 11
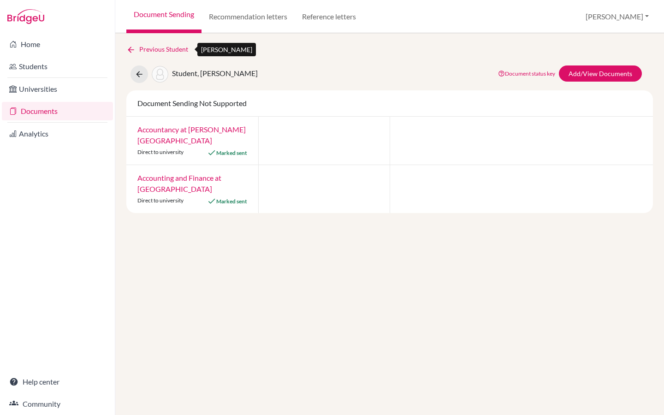
click at [146, 50] on link "Previous Student" at bounding box center [160, 49] width 69 height 10
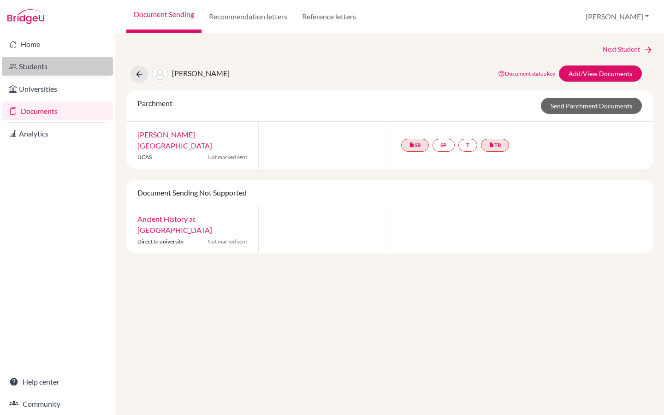
click at [40, 66] on link "Students" at bounding box center [57, 66] width 111 height 18
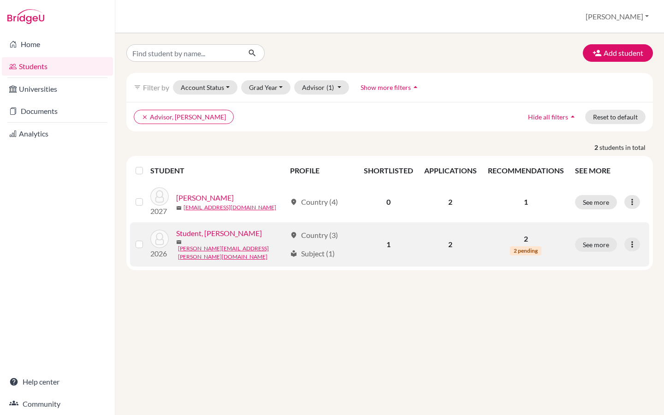
click at [199, 237] on link "Student, [PERSON_NAME]" at bounding box center [219, 233] width 86 height 11
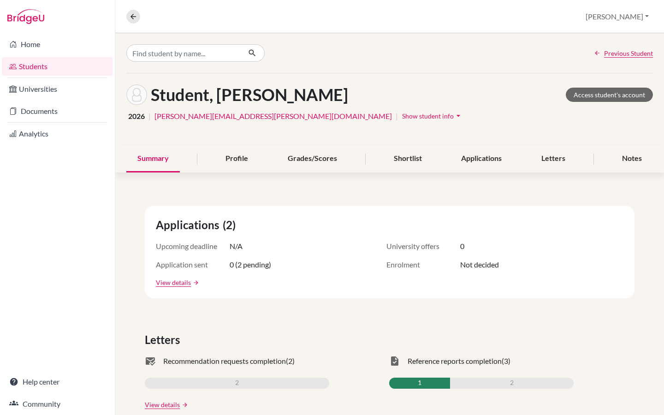
scroll to position [27, 0]
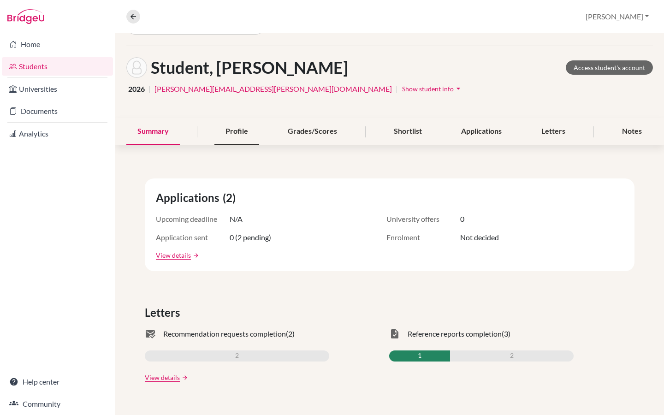
click at [231, 134] on div "Profile" at bounding box center [236, 131] width 45 height 27
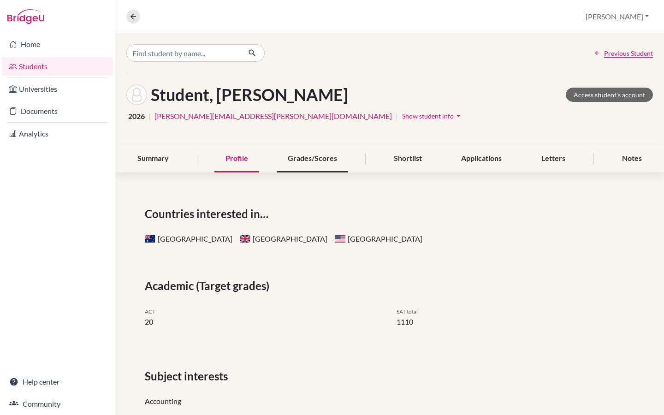
click at [307, 162] on div "Grades/Scores" at bounding box center [312, 158] width 71 height 27
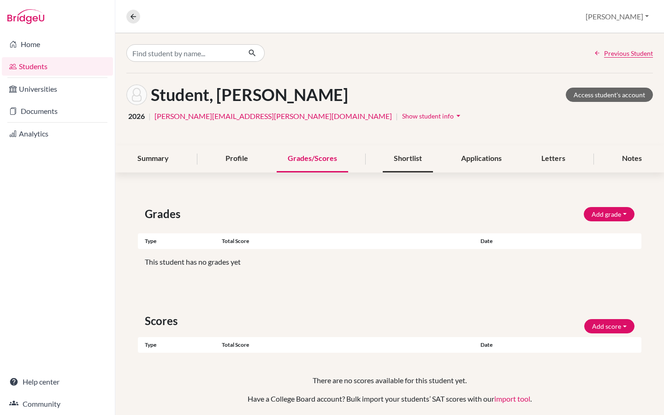
click at [413, 165] on div "Shortlist" at bounding box center [408, 158] width 50 height 27
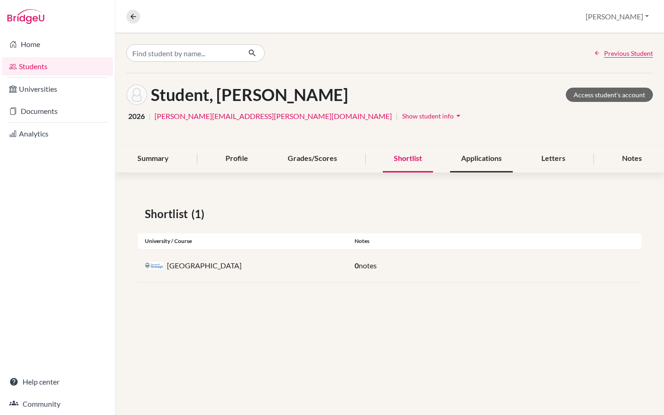
click at [476, 163] on div "Applications" at bounding box center [481, 158] width 63 height 27
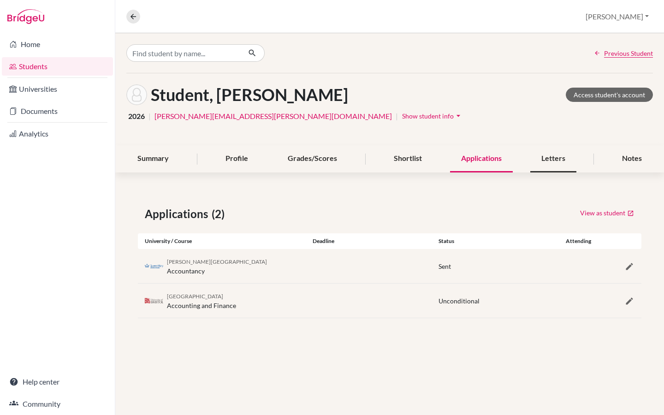
click at [551, 165] on div "Letters" at bounding box center [553, 158] width 46 height 27
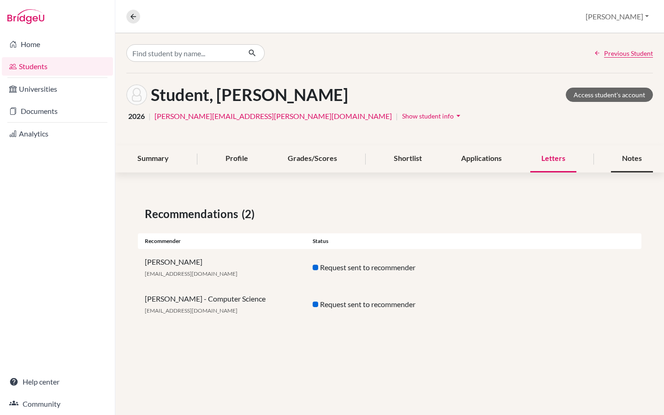
click at [628, 163] on div "Notes" at bounding box center [632, 158] width 42 height 27
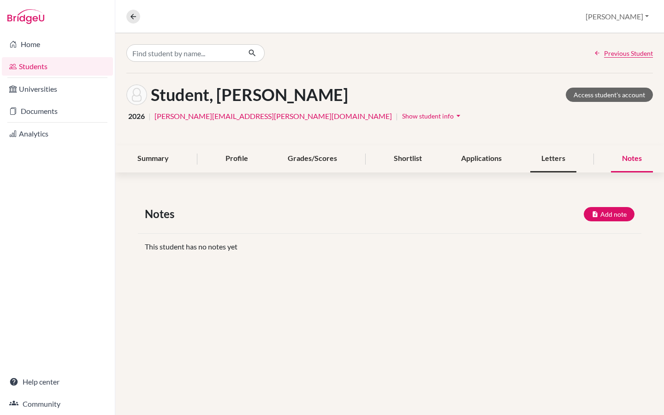
click at [566, 162] on div "Letters" at bounding box center [553, 158] width 46 height 27
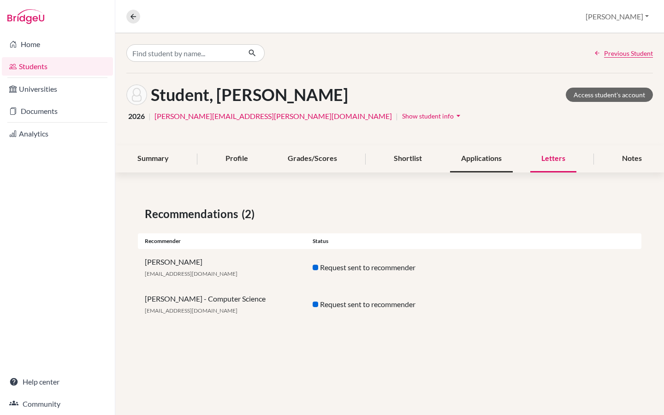
click at [484, 158] on div "Applications" at bounding box center [481, 158] width 63 height 27
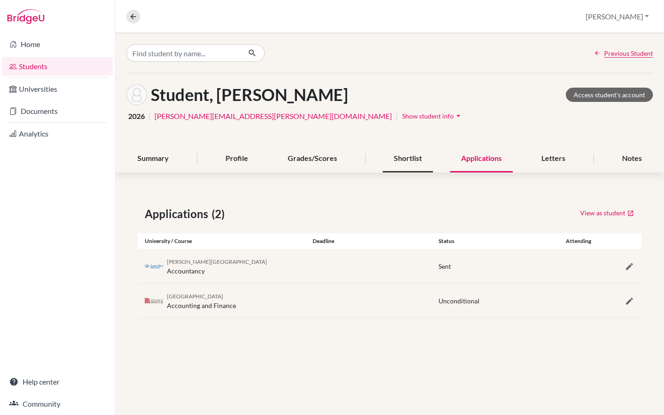
click at [424, 154] on div "Shortlist" at bounding box center [408, 158] width 50 height 27
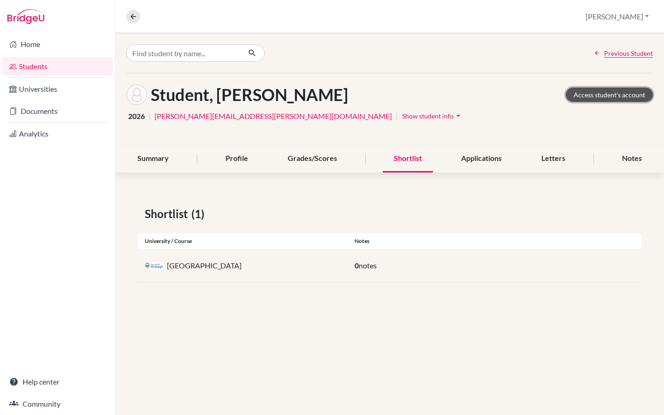
click at [593, 100] on link "Access student's account" at bounding box center [609, 95] width 87 height 14
